Goal: Navigation & Orientation: Find specific page/section

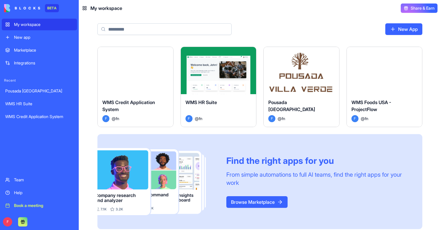
click at [142, 88] on div "Launch" at bounding box center [135, 70] width 75 height 47
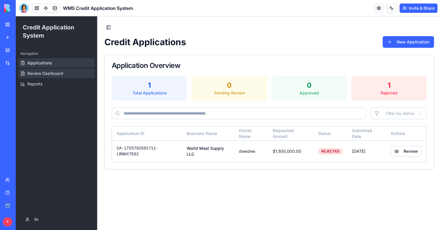
click at [61, 73] on span "Review Dashboard" at bounding box center [45, 74] width 36 height 6
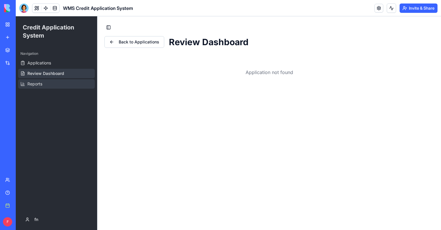
click at [47, 82] on link "Reports" at bounding box center [56, 83] width 77 height 9
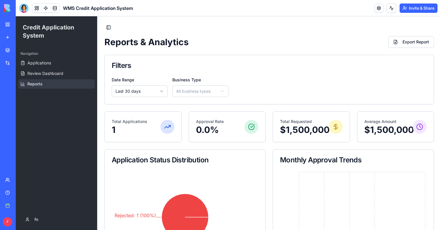
click at [12, 26] on link "My workspace" at bounding box center [13, 25] width 23 height 12
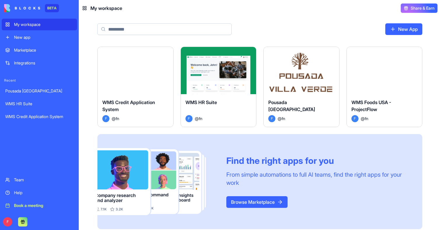
click at [215, 98] on div "WMS HR Suite F @ fn" at bounding box center [218, 110] width 75 height 33
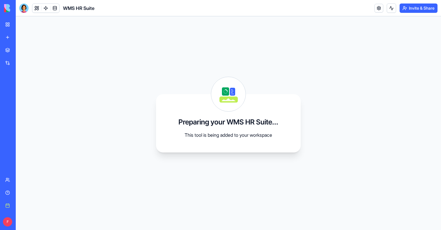
click at [8, 24] on link "My workspace" at bounding box center [13, 25] width 23 height 12
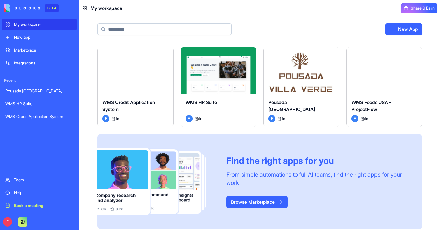
click at [290, 104] on span "Pousada [GEOGRAPHIC_DATA]" at bounding box center [291, 105] width 47 height 13
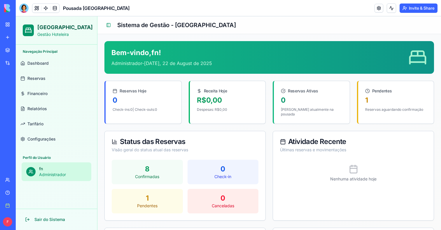
click at [37, 91] on span "Financeiro" at bounding box center [37, 94] width 20 height 6
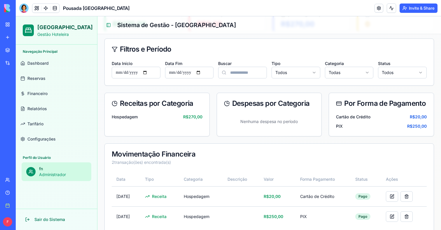
scroll to position [71, 0]
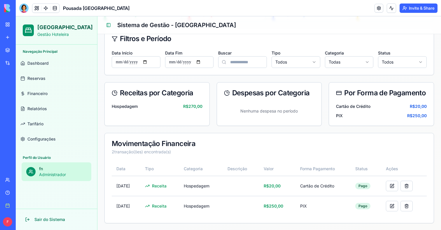
click at [34, 124] on span "Tarifário" at bounding box center [35, 124] width 16 height 6
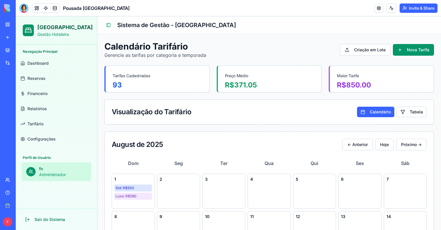
click at [36, 138] on span "Configurações" at bounding box center [41, 139] width 28 height 6
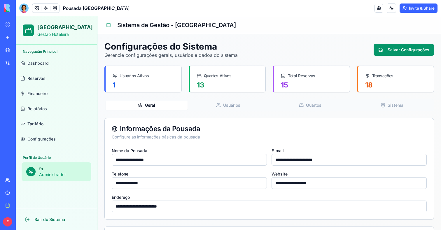
click at [35, 108] on span "Relatórios" at bounding box center [37, 109] width 20 height 6
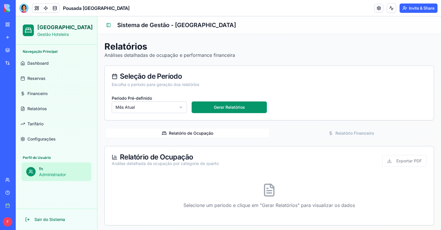
click at [7, 26] on link "My workspace" at bounding box center [13, 25] width 23 height 12
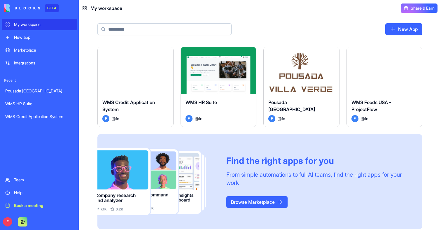
click at [357, 91] on div "Launch" at bounding box center [383, 70] width 75 height 47
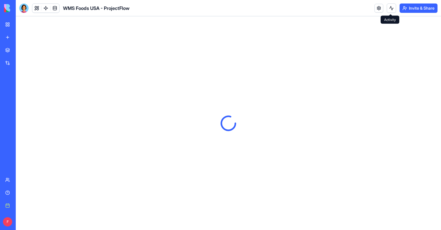
click at [389, 11] on button at bounding box center [390, 7] width 9 height 9
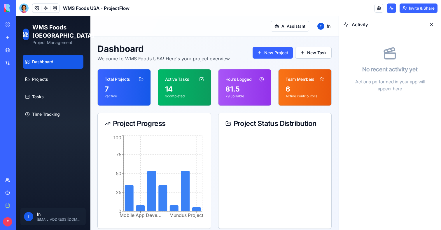
click at [432, 24] on button at bounding box center [431, 24] width 9 height 9
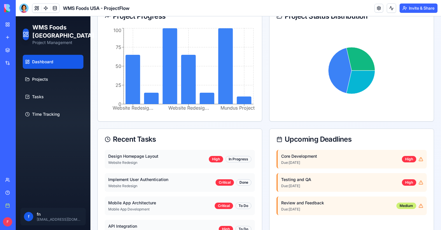
scroll to position [200, 0]
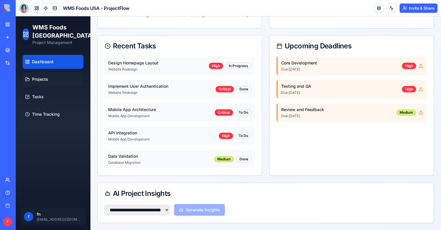
click at [32, 80] on span "Projects" at bounding box center [40, 79] width 16 height 6
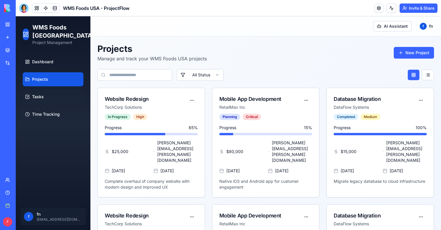
click at [64, 98] on link "Tasks" at bounding box center [53, 97] width 61 height 14
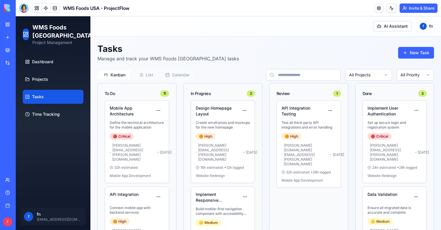
click at [62, 111] on link "Time Tracking" at bounding box center [53, 114] width 61 height 14
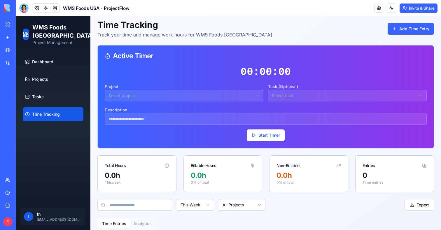
scroll to position [50, 0]
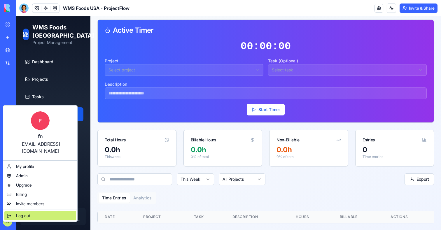
click at [30, 213] on span "Log out" at bounding box center [23, 216] width 14 height 6
